Goal: Navigation & Orientation: Find specific page/section

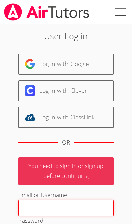
type input "[EMAIL_ADDRESS][DOMAIN_NAME]"
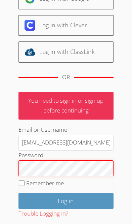
scroll to position [79, 0]
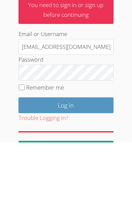
click at [33, 179] on input "Log in" at bounding box center [65, 187] width 95 height 16
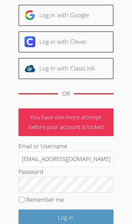
scroll to position [65, 0]
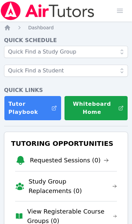
click at [8, 31] on icon "Breadcrumb" at bounding box center [7, 27] width 7 height 7
click at [43, 14] on img at bounding box center [47, 10] width 95 height 19
click at [123, 12] on span "button" at bounding box center [120, 10] width 15 height 15
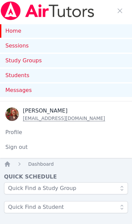
click at [18, 51] on link "Sessions" at bounding box center [66, 45] width 132 height 13
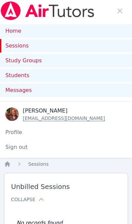
click at [14, 31] on link "Home" at bounding box center [66, 30] width 132 height 13
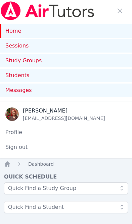
click at [21, 33] on link "Home" at bounding box center [66, 30] width 132 height 13
click at [41, 15] on img at bounding box center [47, 10] width 95 height 19
click at [13, 31] on link "Home" at bounding box center [66, 30] width 132 height 13
click at [123, 3] on span "button" at bounding box center [120, 10] width 15 height 15
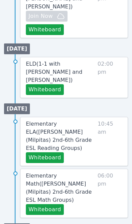
scroll to position [36, 0]
